Goal: Use online tool/utility

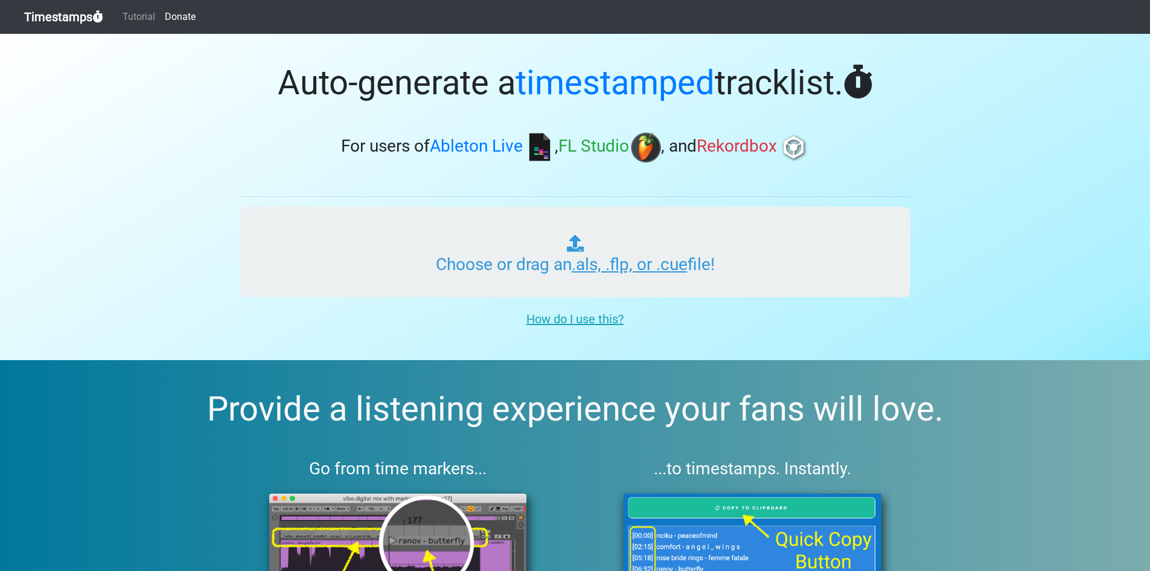
click at [625, 246] on input "Choose or drag an .als, .flp, or .cue file!" at bounding box center [575, 251] width 670 height 91
type input "C:\fakepath\Afterthought.wav"
click at [580, 266] on input "Choose or drag an .als, .flp, or .cue file!" at bounding box center [575, 251] width 670 height 91
